Goal: Transaction & Acquisition: Purchase product/service

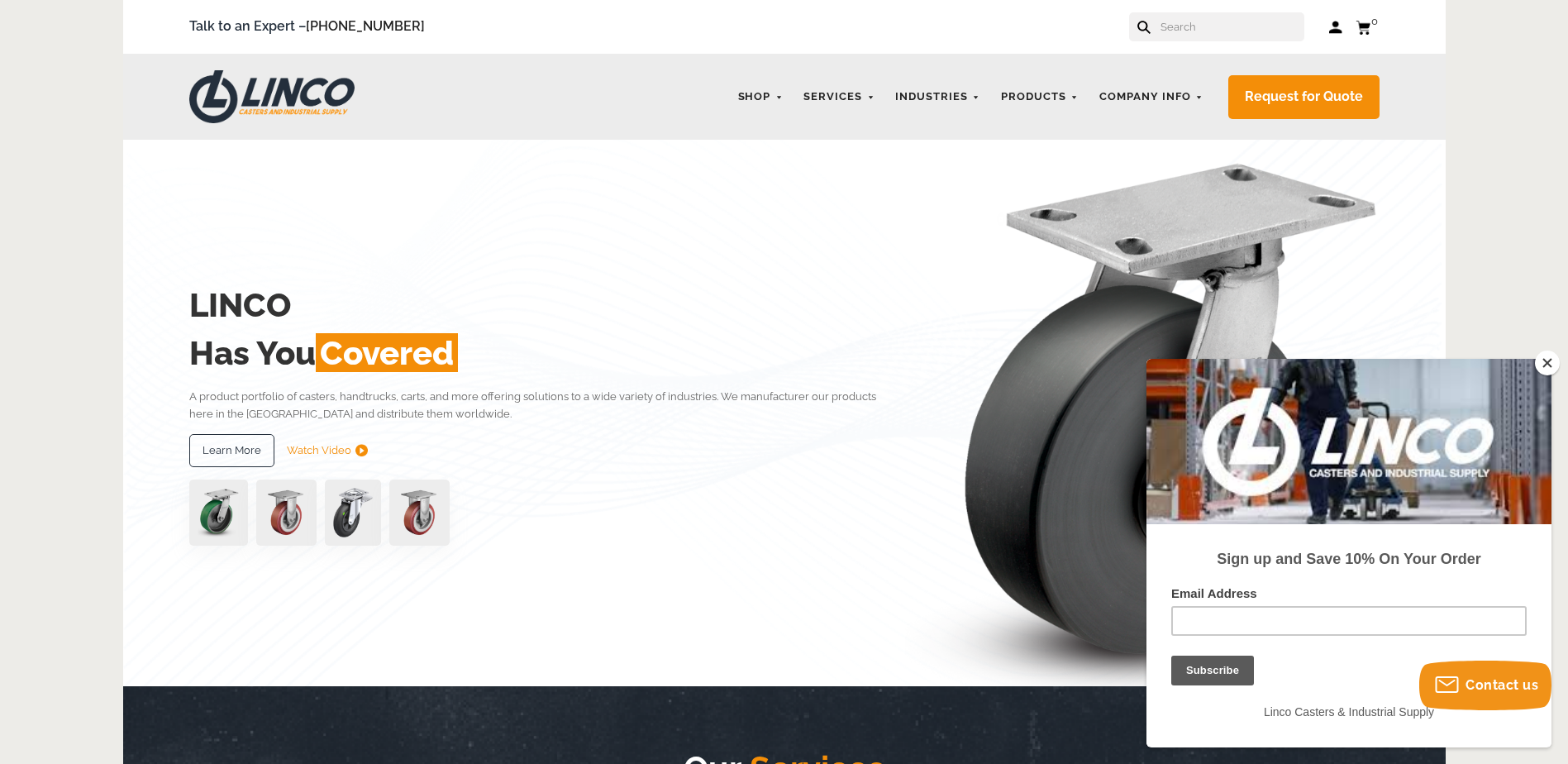
click at [1542, 362] on button "Close" at bounding box center [1548, 363] width 25 height 25
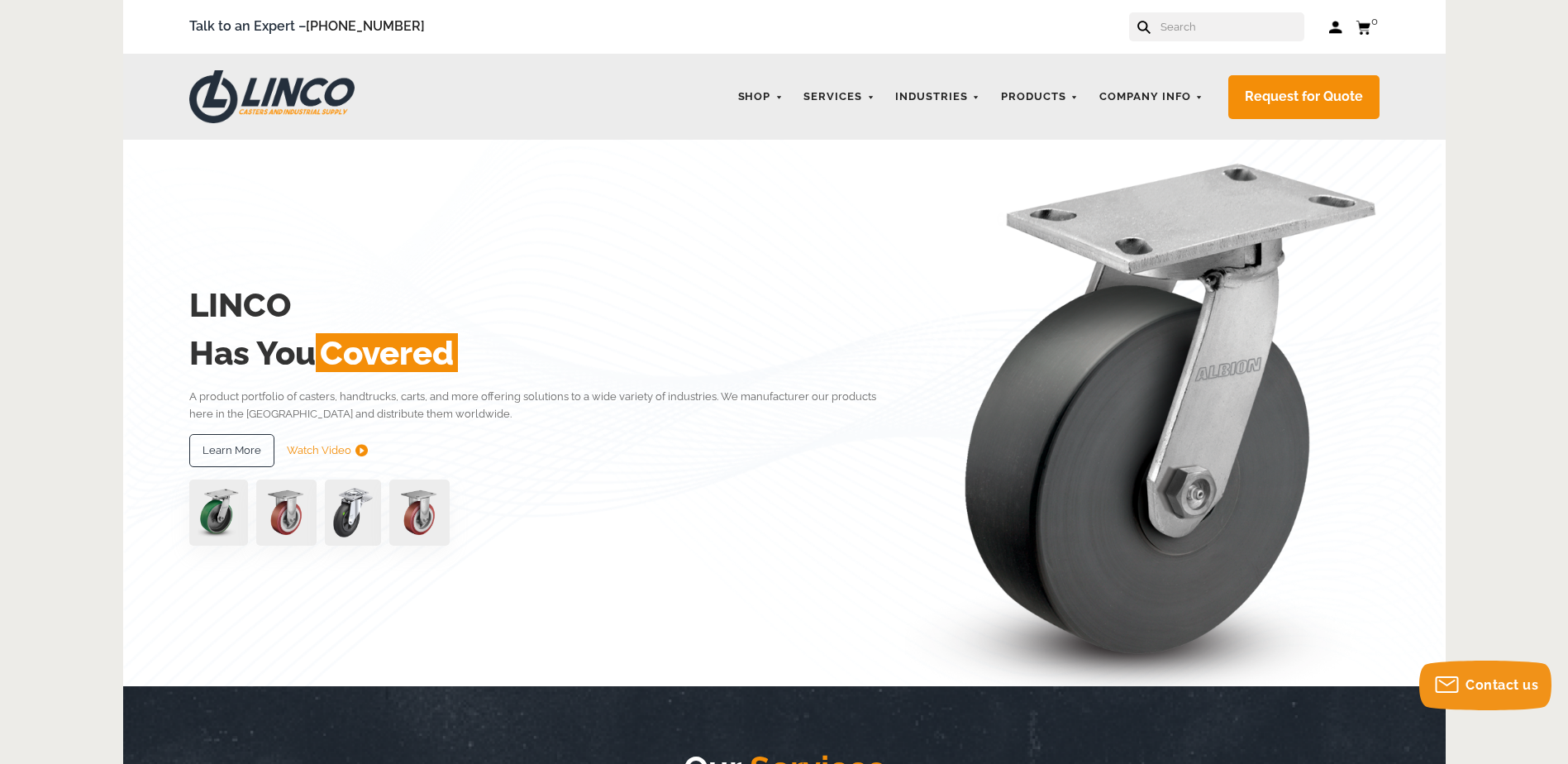
click at [1213, 23] on input "text" at bounding box center [1231, 27] width 145 height 29
paste input "GDX82A"
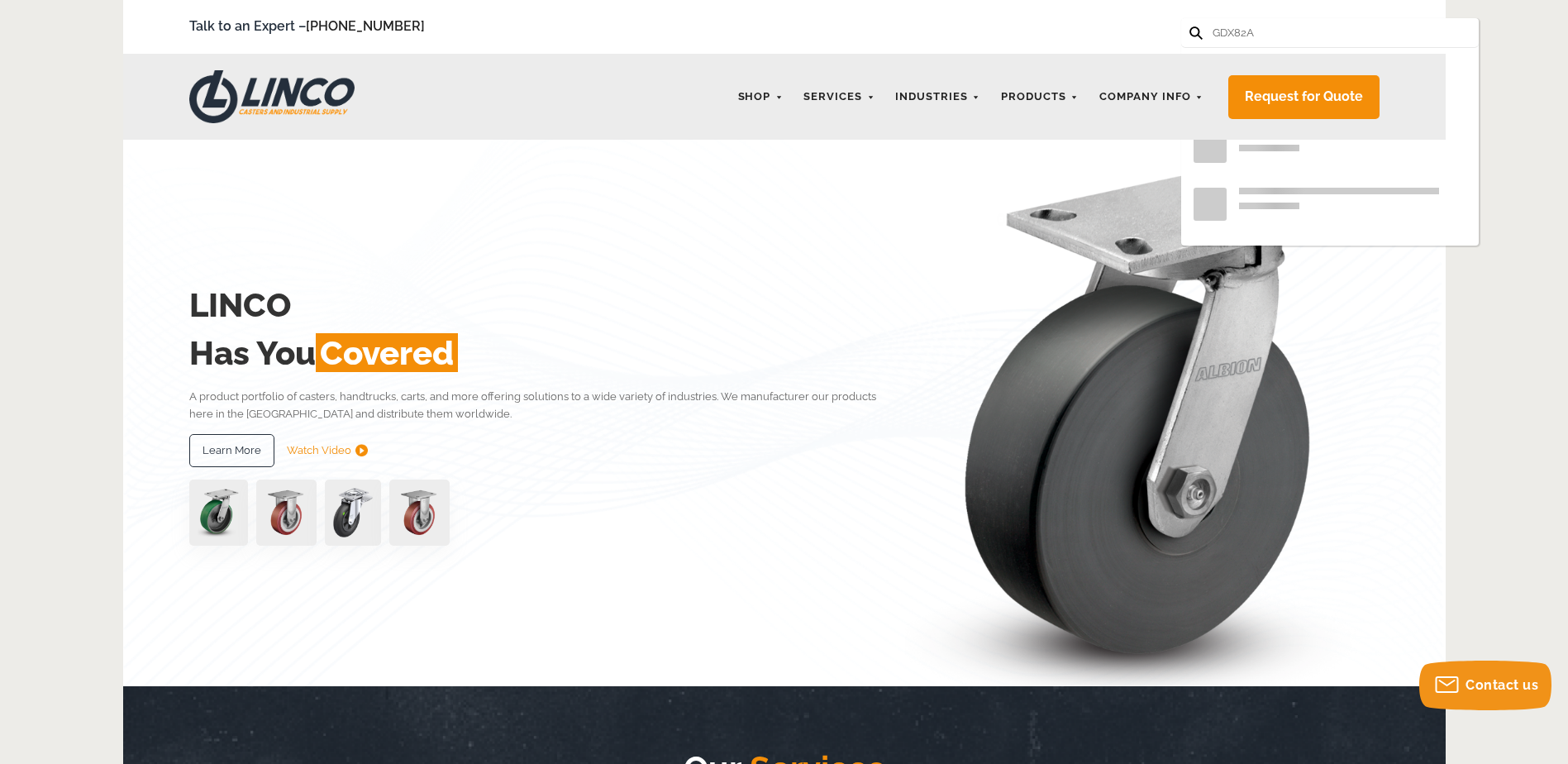
type input "GDX82A"
click at [1190, 26] on button at bounding box center [1194, 31] width 11 height 11
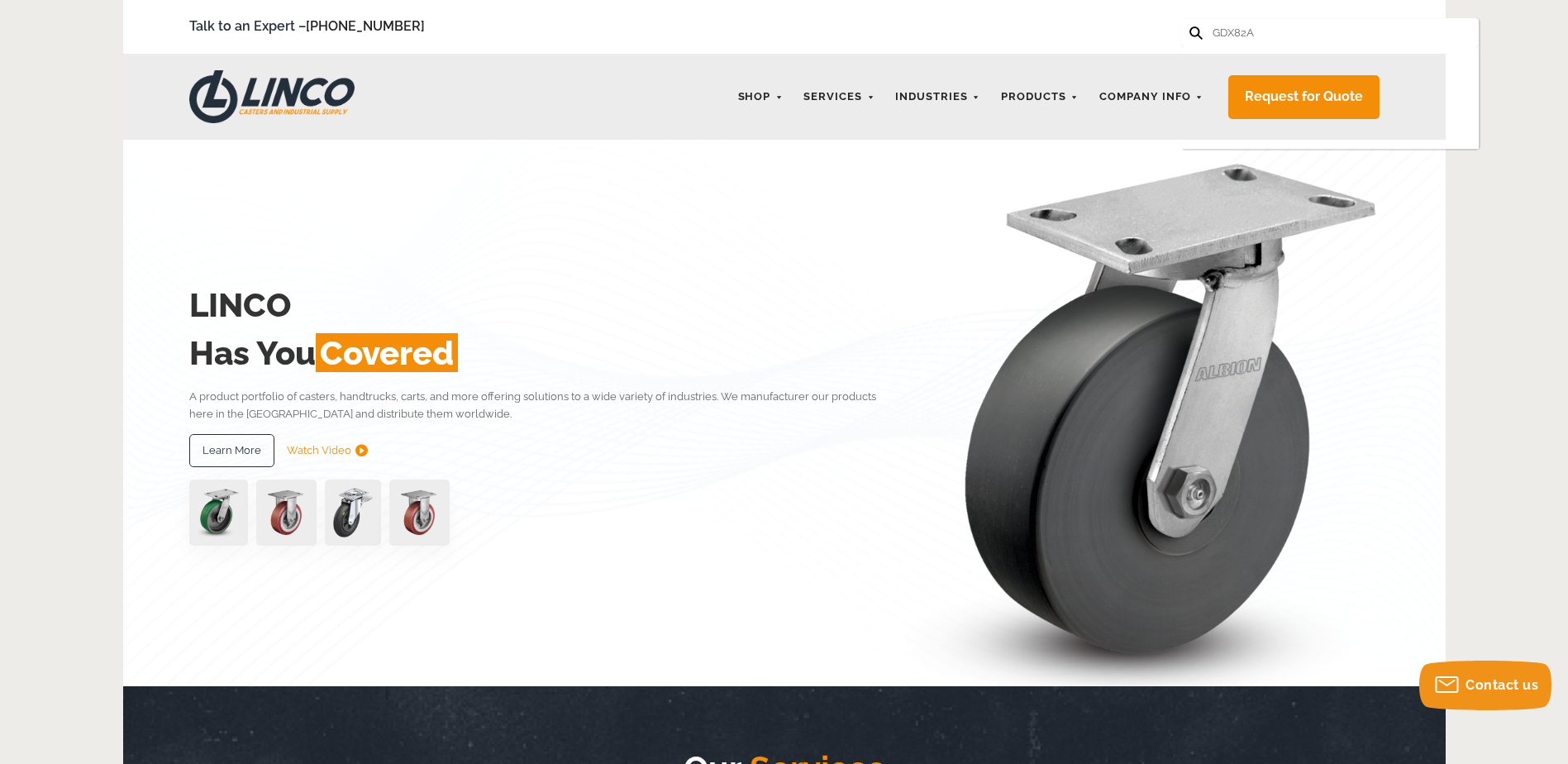
click at [1281, 38] on input "GDX82A" at bounding box center [1283, 33] width 145 height 29
click at [1190, 26] on button at bounding box center [1194, 31] width 11 height 11
